Goal: Task Accomplishment & Management: Complete application form

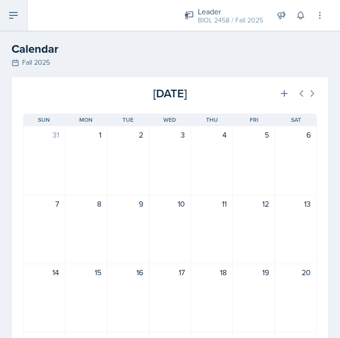
click at [14, 12] on icon at bounding box center [14, 15] width 8 height 6
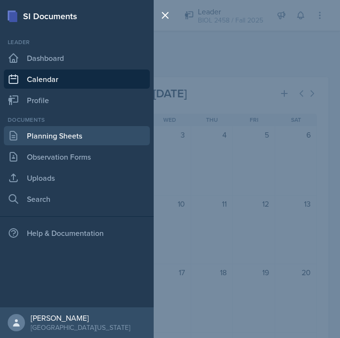
click at [60, 131] on link "Planning Sheets" at bounding box center [77, 135] width 146 height 19
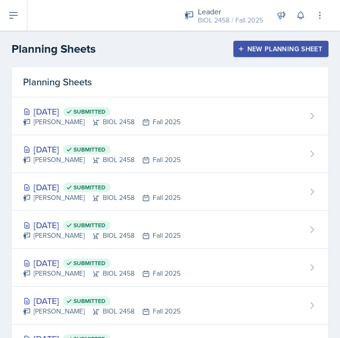
click at [253, 45] on div "New Planning Sheet" at bounding box center [280, 49] width 83 height 8
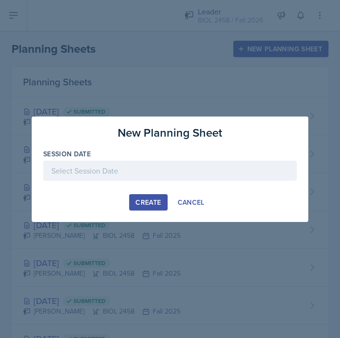
click at [150, 170] on div at bounding box center [169, 171] width 253 height 20
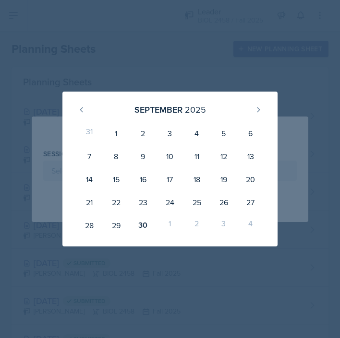
click at [170, 225] on div "1" at bounding box center [169, 225] width 27 height 23
click at [258, 115] on button at bounding box center [258, 109] width 15 height 15
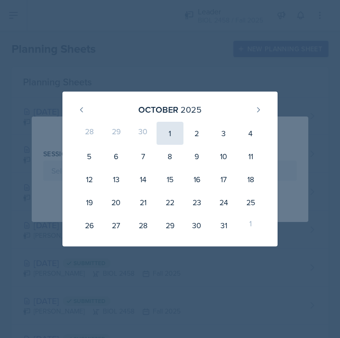
click at [171, 133] on div "1" at bounding box center [169, 133] width 27 height 23
type input "[DATE]"
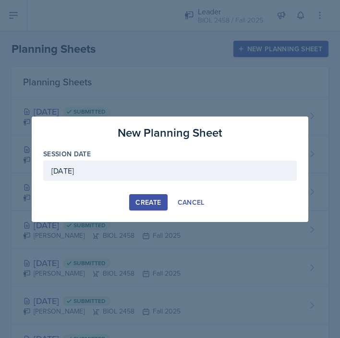
click at [154, 205] on div "Create" at bounding box center [147, 203] width 25 height 8
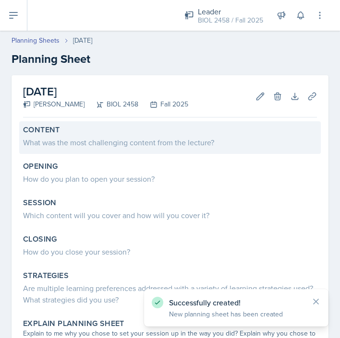
click at [144, 139] on div "What was the most challenging content from the lecture?" at bounding box center [170, 143] width 294 height 12
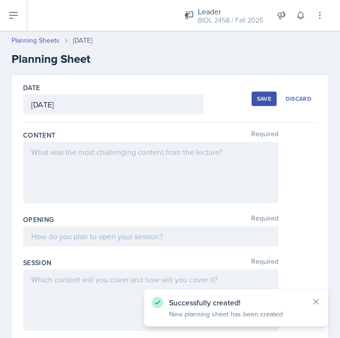
click at [139, 159] on div at bounding box center [150, 172] width 255 height 61
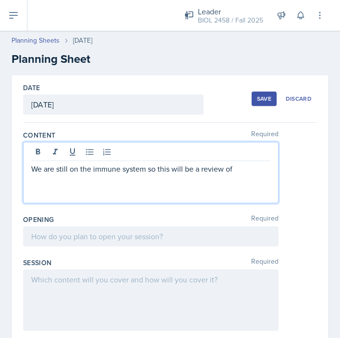
click at [149, 169] on p "We are still on the immune system so this will be a review of" at bounding box center [150, 169] width 239 height 12
drag, startPoint x: 157, startPoint y: 169, endPoint x: 235, endPoint y: 168, distance: 77.8
click at [235, 168] on p "We are still on the immune system so this will be a review of" at bounding box center [150, 169] width 239 height 12
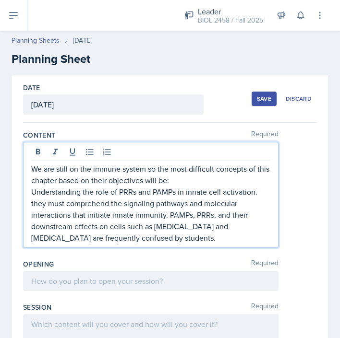
click at [33, 203] on p "Understanding the role of PRRs and PAMPs in innate cell activation. they must c…" at bounding box center [150, 215] width 239 height 58
drag, startPoint x: 109, startPoint y: 204, endPoint x: 70, endPoint y: 204, distance: 39.8
click at [70, 204] on p "Understanding the role of PRRs and PAMPs in innate cell activation. They must c…" at bounding box center [150, 215] width 239 height 58
click at [162, 236] on p "Understanding the role of PRRs and PAMPs in innate cell activation. They must u…" at bounding box center [150, 215] width 239 height 58
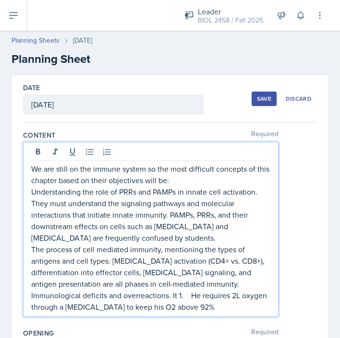
drag, startPoint x: 179, startPoint y: 295, endPoint x: 207, endPoint y: 311, distance: 31.8
click at [207, 311] on p "Immunological deficits and overreactions. It 1. He requires 2L oxygen through a…" at bounding box center [150, 301] width 239 height 23
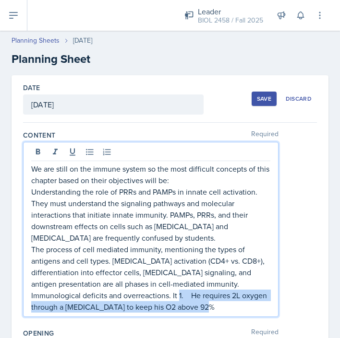
drag, startPoint x: 179, startPoint y: 296, endPoint x: 206, endPoint y: 308, distance: 29.4
click at [206, 308] on p "Immunological deficits and overreactions. It 1. He requires 2L oxygen through a…" at bounding box center [150, 301] width 239 height 23
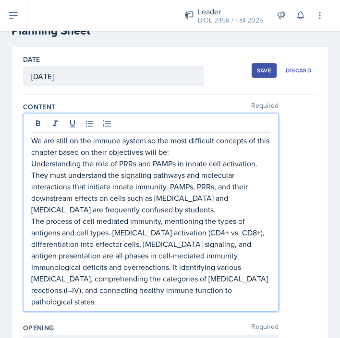
scroll to position [39, 0]
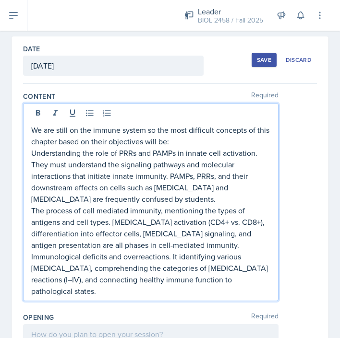
click at [135, 282] on p "Immunological deficits and overreactions. It identifying various [MEDICAL_DATA]…" at bounding box center [150, 274] width 239 height 46
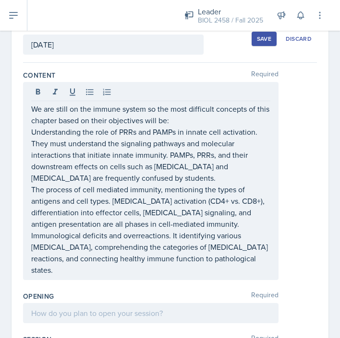
scroll to position [62, 0]
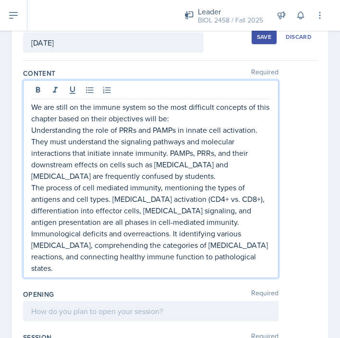
click at [118, 267] on p "Immunological deficits and overreactions. It identifying various [MEDICAL_DATA]…" at bounding box center [150, 251] width 239 height 46
drag, startPoint x: 31, startPoint y: 129, endPoint x: 101, endPoint y: 269, distance: 156.0
click at [101, 269] on div "We are still on the immune system so the most difficult concepts of this chapte…" at bounding box center [150, 187] width 239 height 173
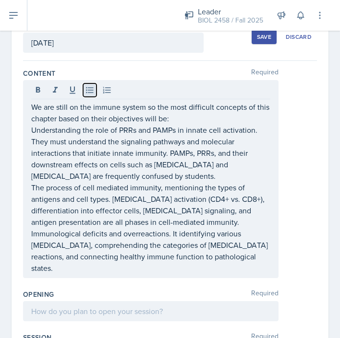
click at [87, 88] on icon at bounding box center [90, 90] width 10 height 10
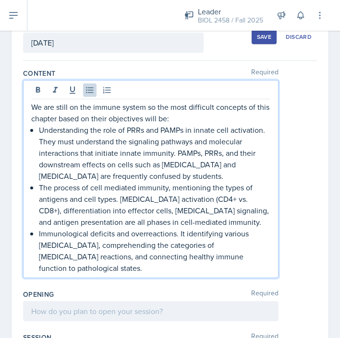
click at [129, 270] on p "Immunological deficits and overreactions. It identifying various [MEDICAL_DATA]…" at bounding box center [154, 251] width 231 height 46
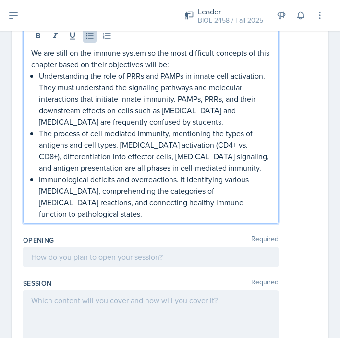
scroll to position [119, 0]
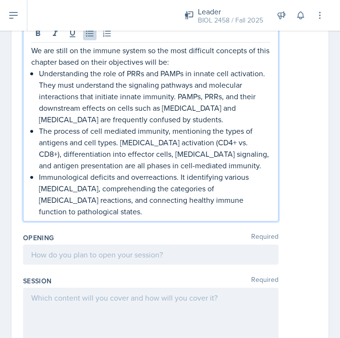
click at [99, 253] on p at bounding box center [150, 255] width 239 height 12
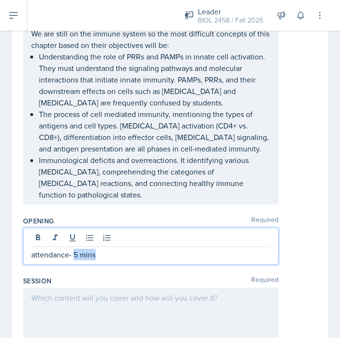
drag, startPoint x: 73, startPoint y: 255, endPoint x: 99, endPoint y: 255, distance: 25.9
click at [99, 255] on p "attendance- 5 mins" at bounding box center [150, 255] width 239 height 12
click at [99, 257] on p "attendance- 5 mins" at bounding box center [150, 255] width 239 height 12
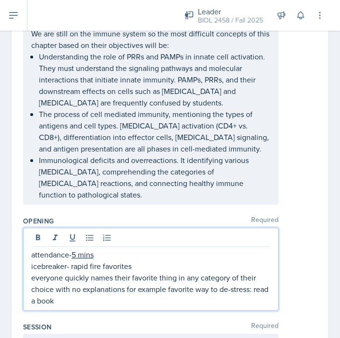
click at [166, 293] on p "everyone quickly names their favorite thing in any category of their choice wit…" at bounding box center [150, 289] width 239 height 35
click at [101, 298] on p "everyone quickly names their favorite thing in any category of their choice wit…" at bounding box center [150, 289] width 239 height 35
click at [133, 268] on p "icebreaker- rapid fire favorites" at bounding box center [150, 267] width 239 height 12
drag, startPoint x: 136, startPoint y: 267, endPoint x: 162, endPoint y: 267, distance: 26.4
click at [162, 267] on p "icebreaker- rapid fire favorites- 5 mins" at bounding box center [150, 267] width 239 height 12
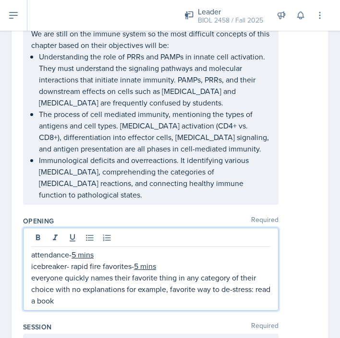
click at [136, 298] on p "everyone quickly names their favorite thing in any category of their choice wit…" at bounding box center [150, 289] width 239 height 35
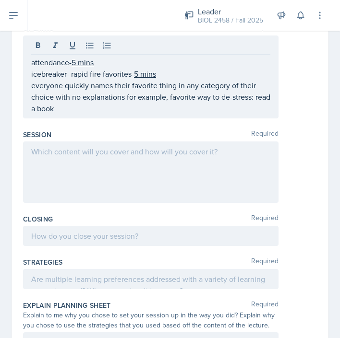
click at [171, 174] on div at bounding box center [150, 172] width 255 height 61
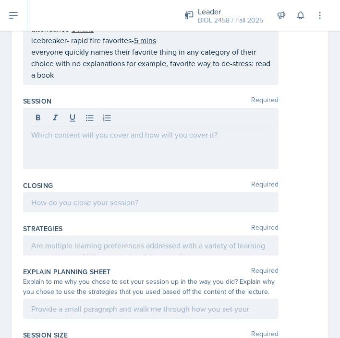
click at [216, 144] on div at bounding box center [150, 138] width 255 height 61
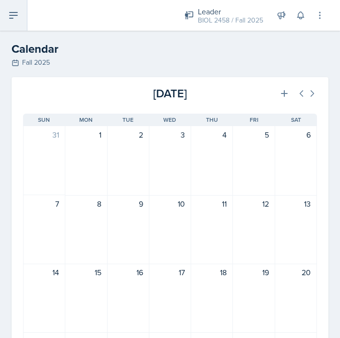
click at [13, 18] on icon at bounding box center [14, 16] width 12 height 12
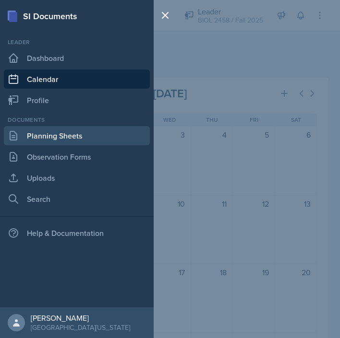
click at [58, 138] on link "Planning Sheets" at bounding box center [77, 135] width 146 height 19
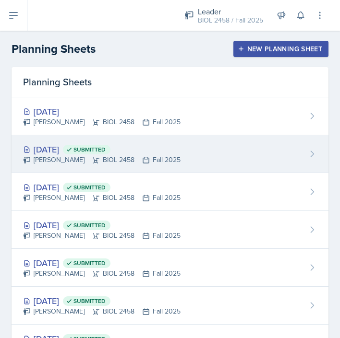
click at [75, 147] on div "Sep 25th, 2025 Submitted" at bounding box center [101, 149] width 157 height 13
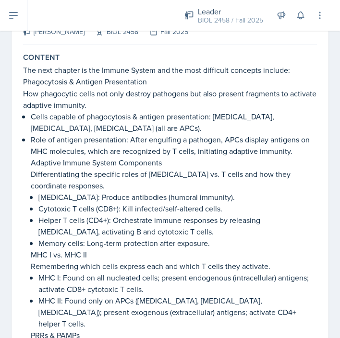
scroll to position [44, 0]
